Goal: Transaction & Acquisition: Download file/media

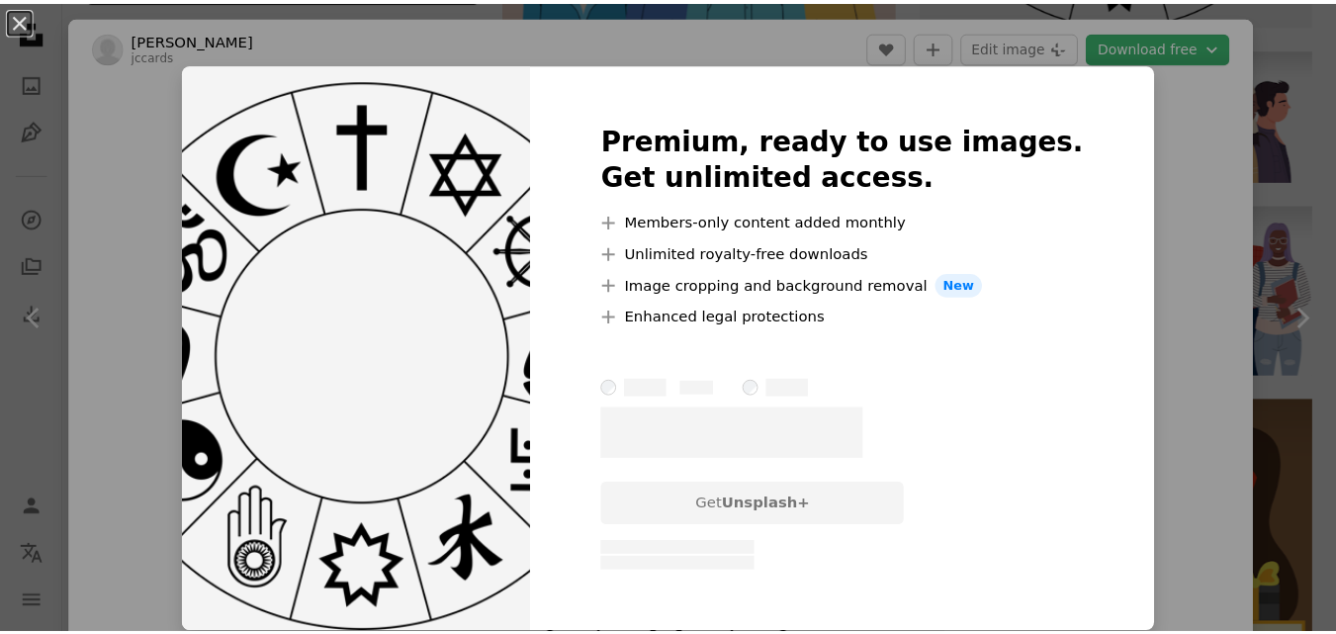
scroll to position [1186, 0]
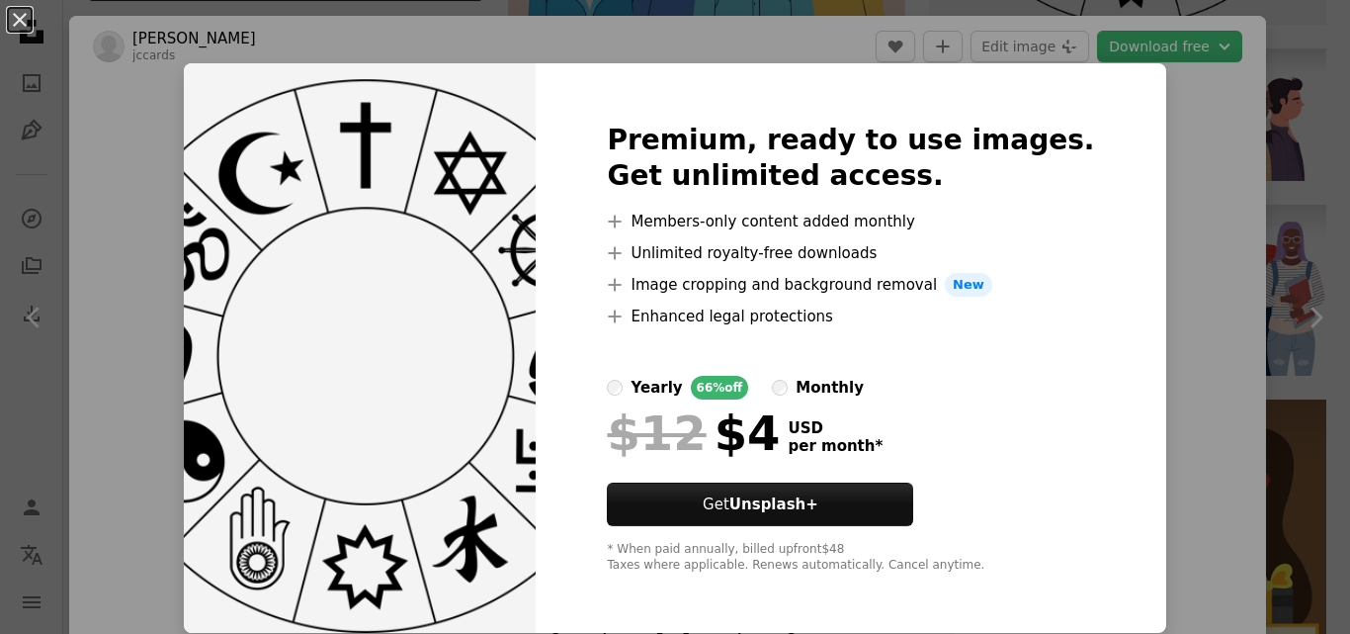
click at [1142, 98] on div "An X shape Premium, ready to use images. Get unlimited access. A plus sign Memb…" at bounding box center [675, 317] width 1350 height 634
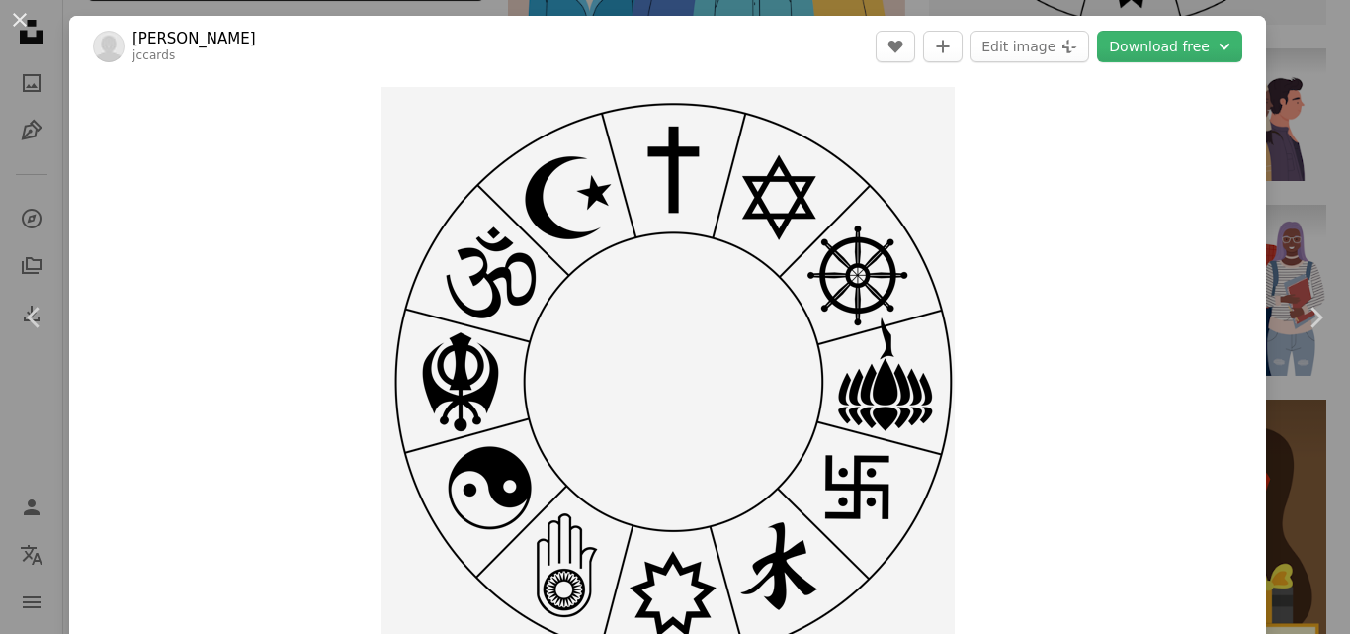
click at [1142, 98] on div "Zoom in" at bounding box center [667, 373] width 1197 height 593
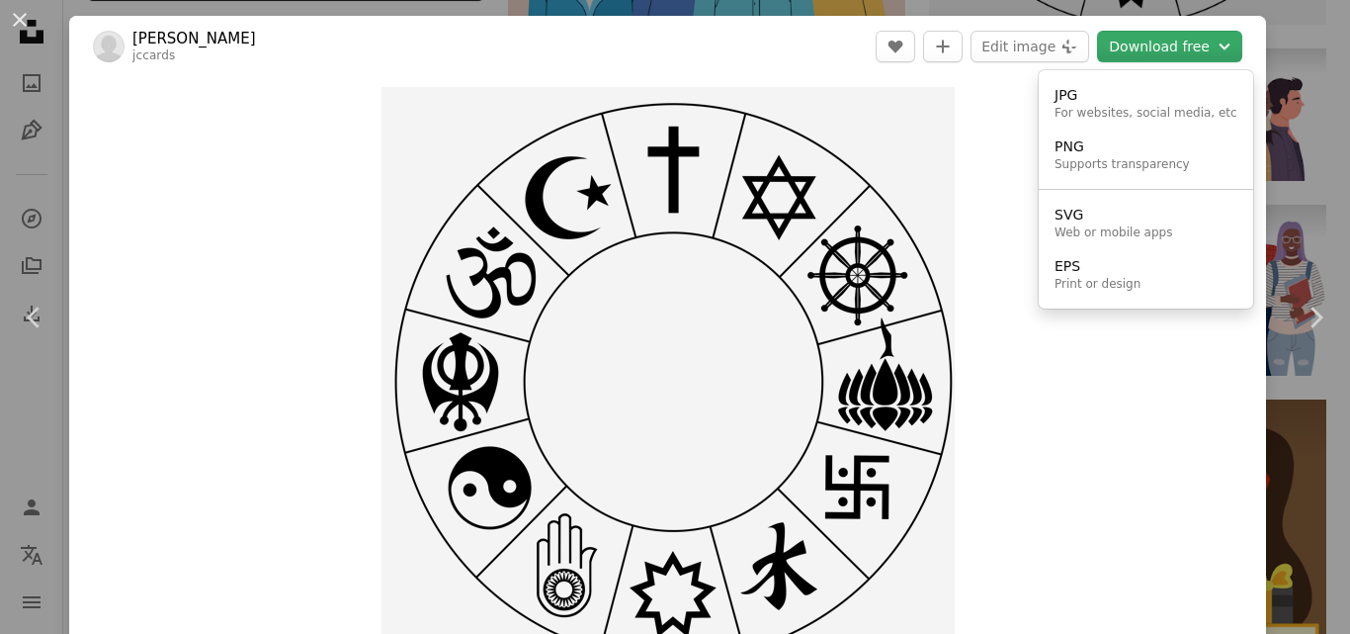
click at [1166, 47] on button "Download free Chevron down" at bounding box center [1169, 47] width 145 height 32
click at [1108, 147] on div "PNG" at bounding box center [1122, 147] width 135 height 20
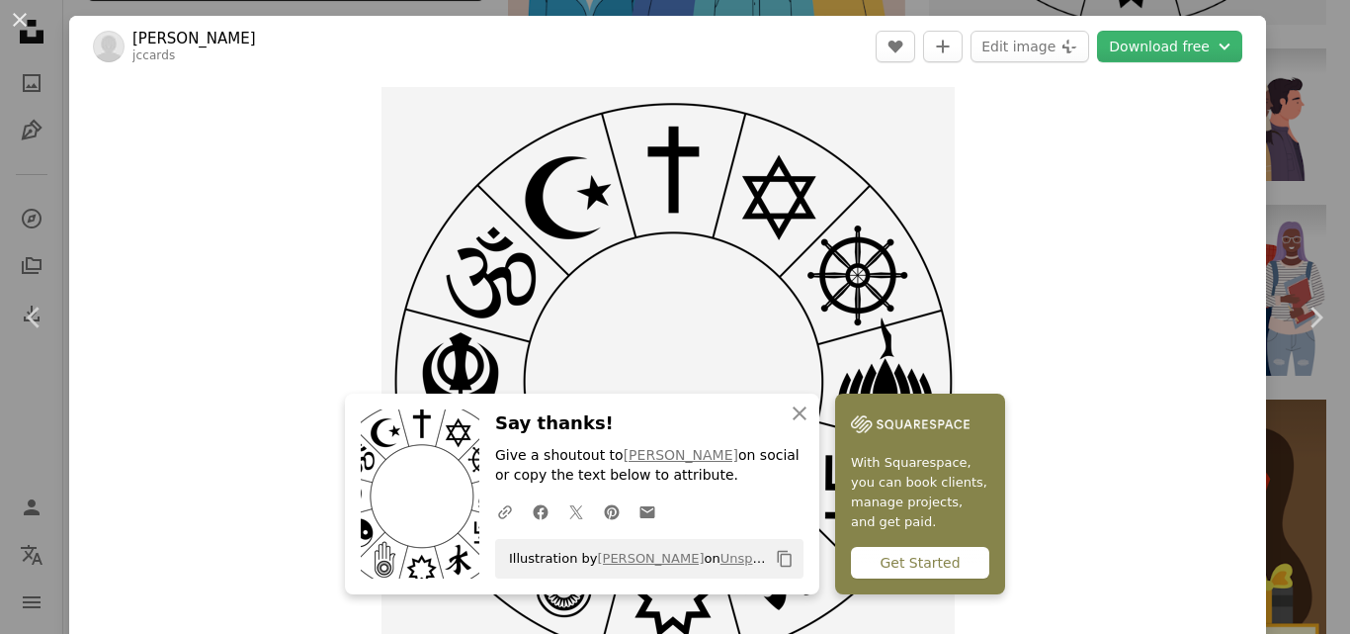
click at [25, 24] on button "An X shape" at bounding box center [20, 20] width 24 height 24
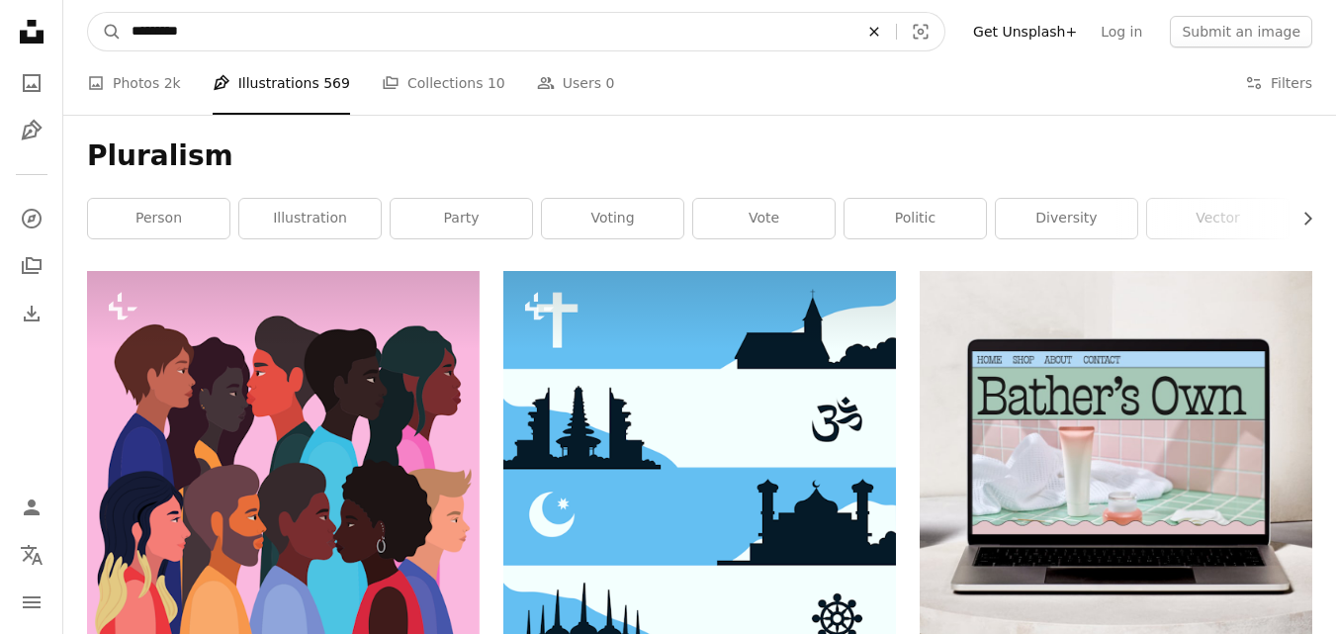
click at [896, 38] on icon "An X shape" at bounding box center [873, 32] width 43 height 16
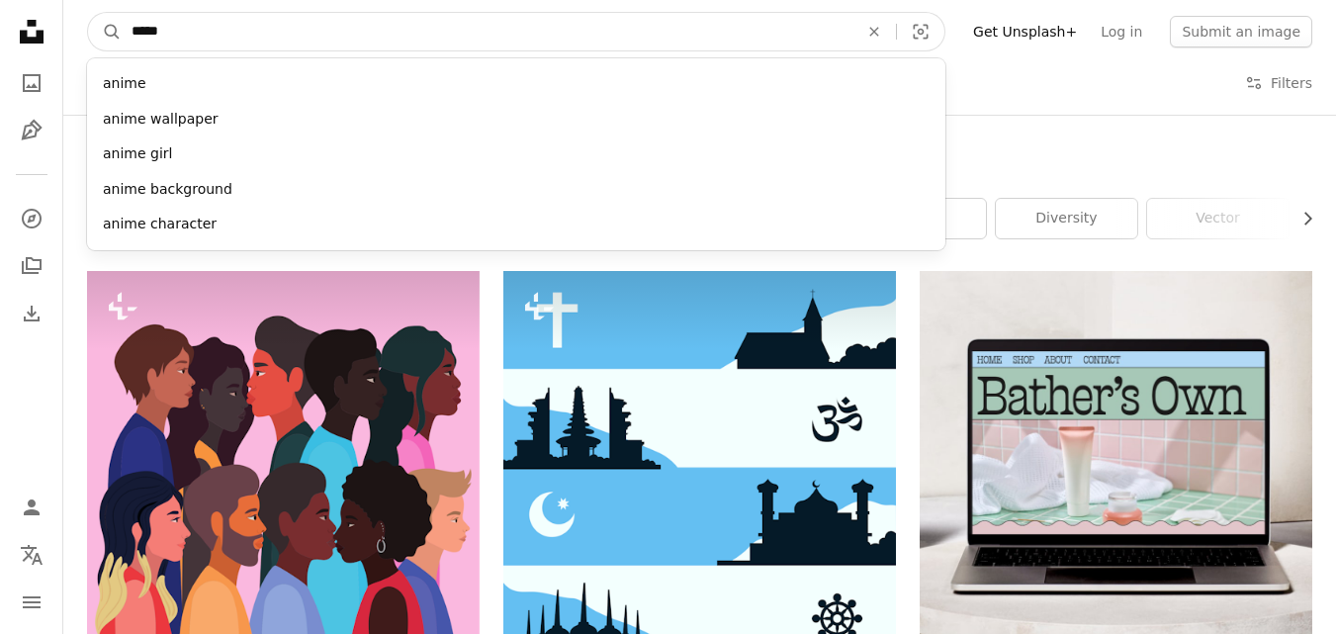
type input "*****"
click at [88, 13] on button "A magnifying glass" at bounding box center [105, 32] width 34 height 38
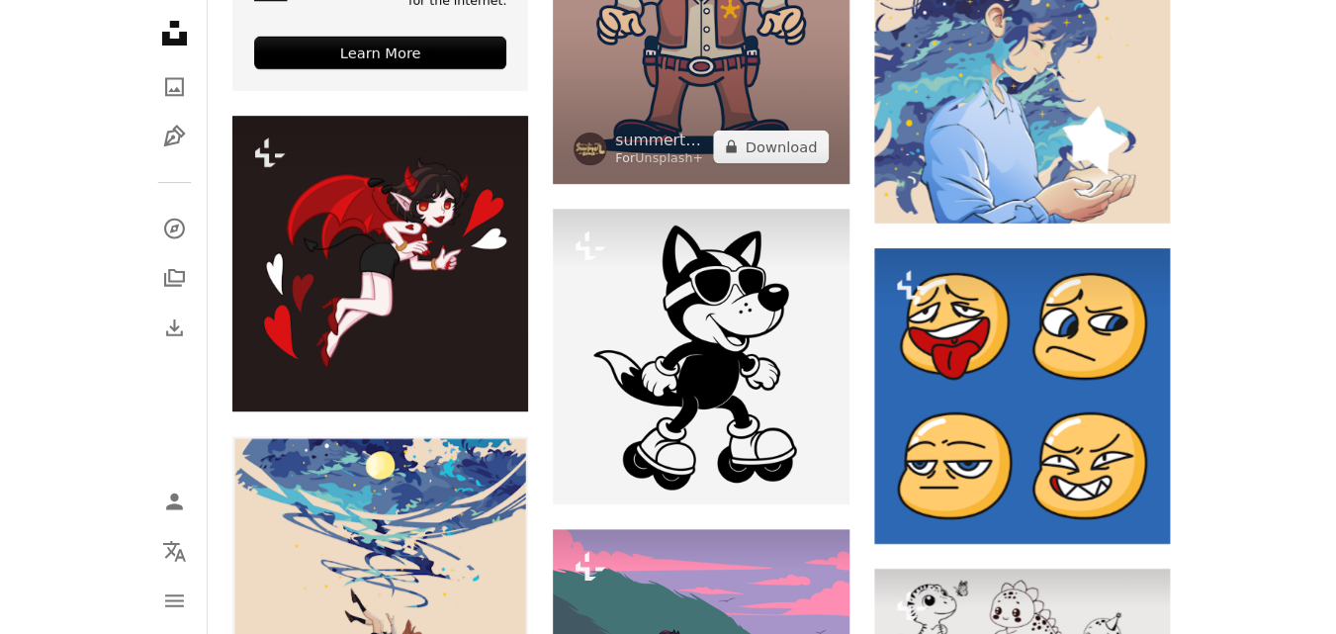
scroll to position [4390, 0]
